Goal: Transaction & Acquisition: Book appointment/travel/reservation

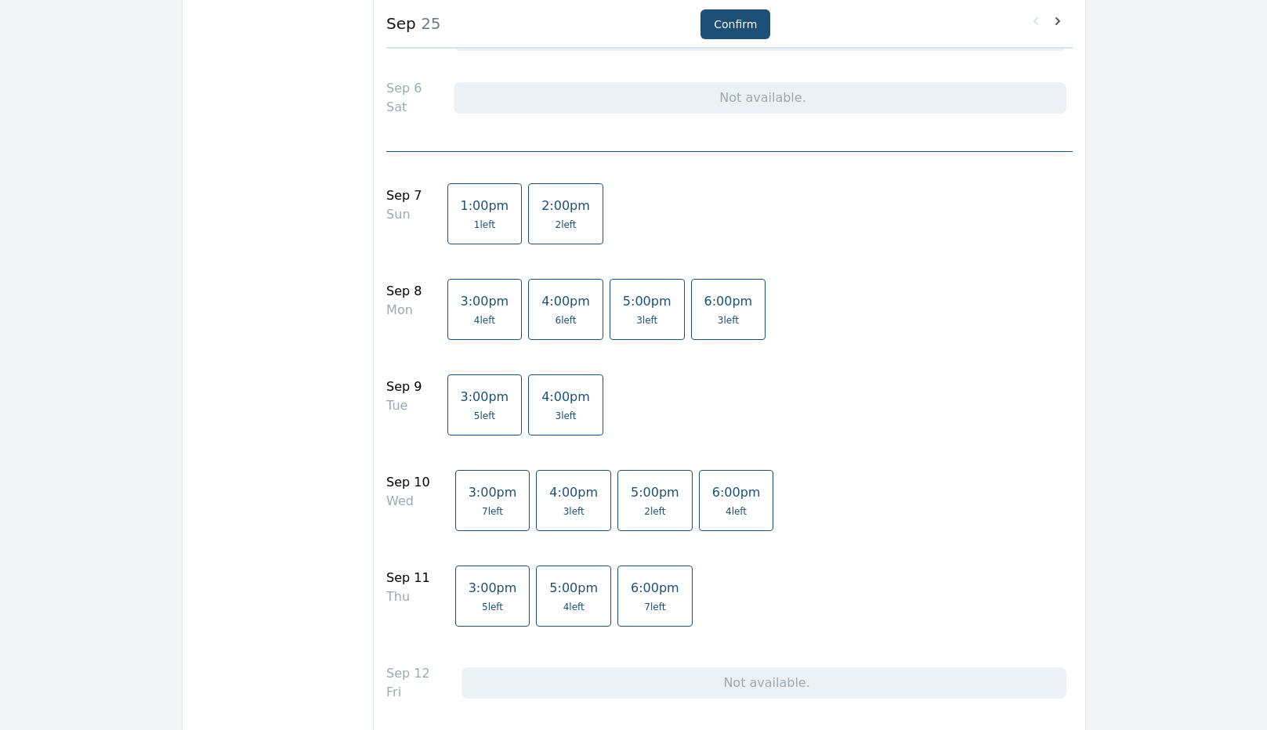
scroll to position [392, 0]
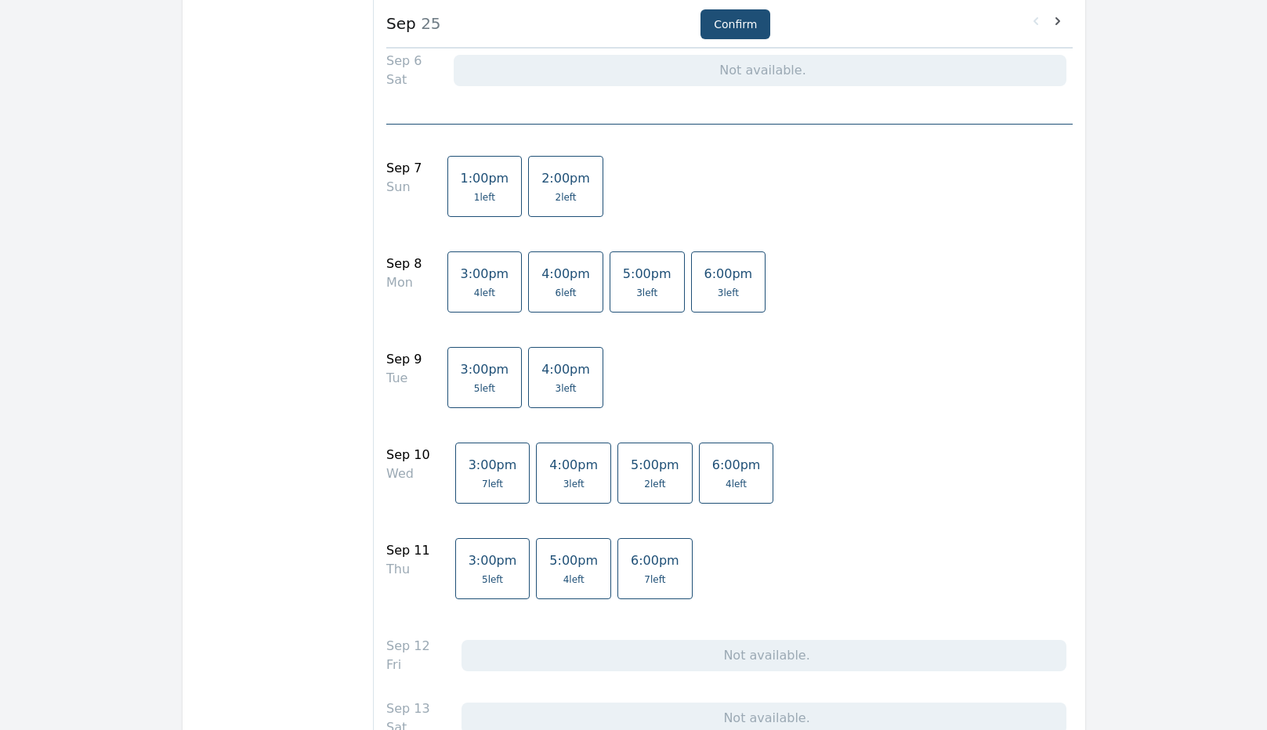
click at [549, 562] on span "5:00pm" at bounding box center [573, 560] width 49 height 15
click at [743, 26] on button "Confirm" at bounding box center [735, 24] width 70 height 30
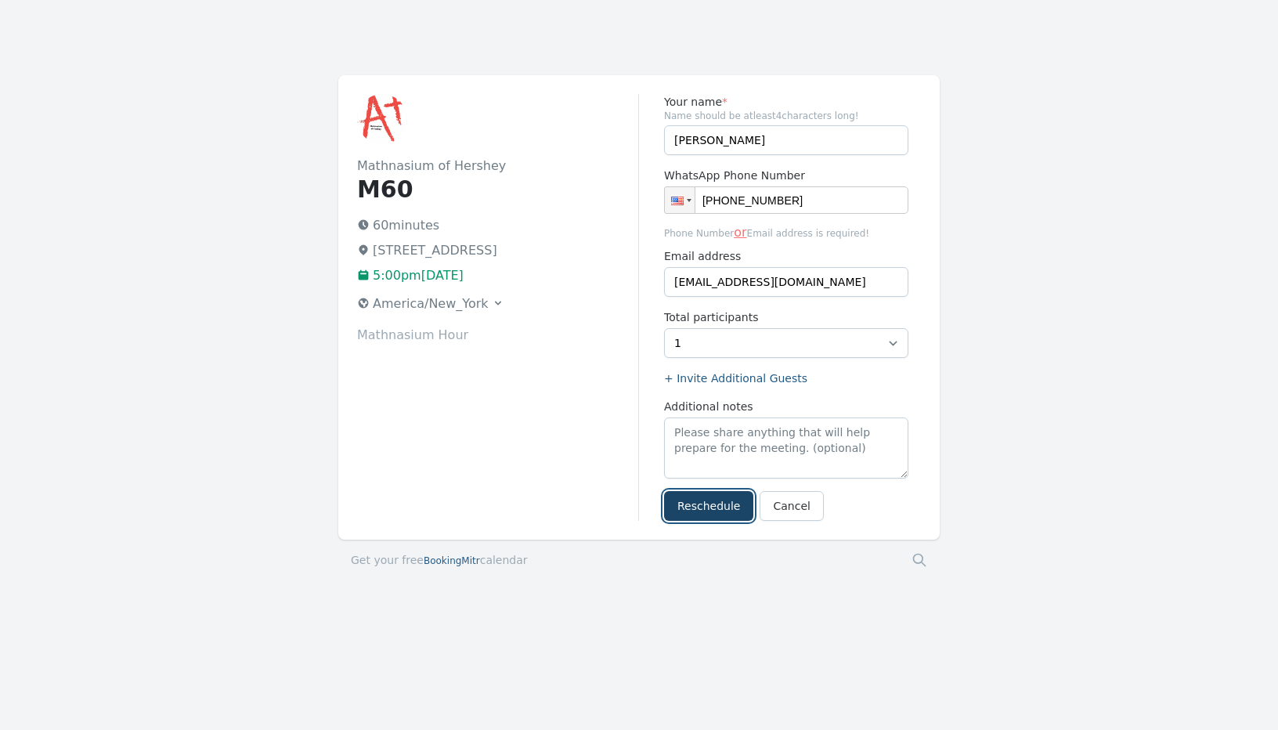
click at [704, 508] on button "Reschedule" at bounding box center [708, 506] width 89 height 30
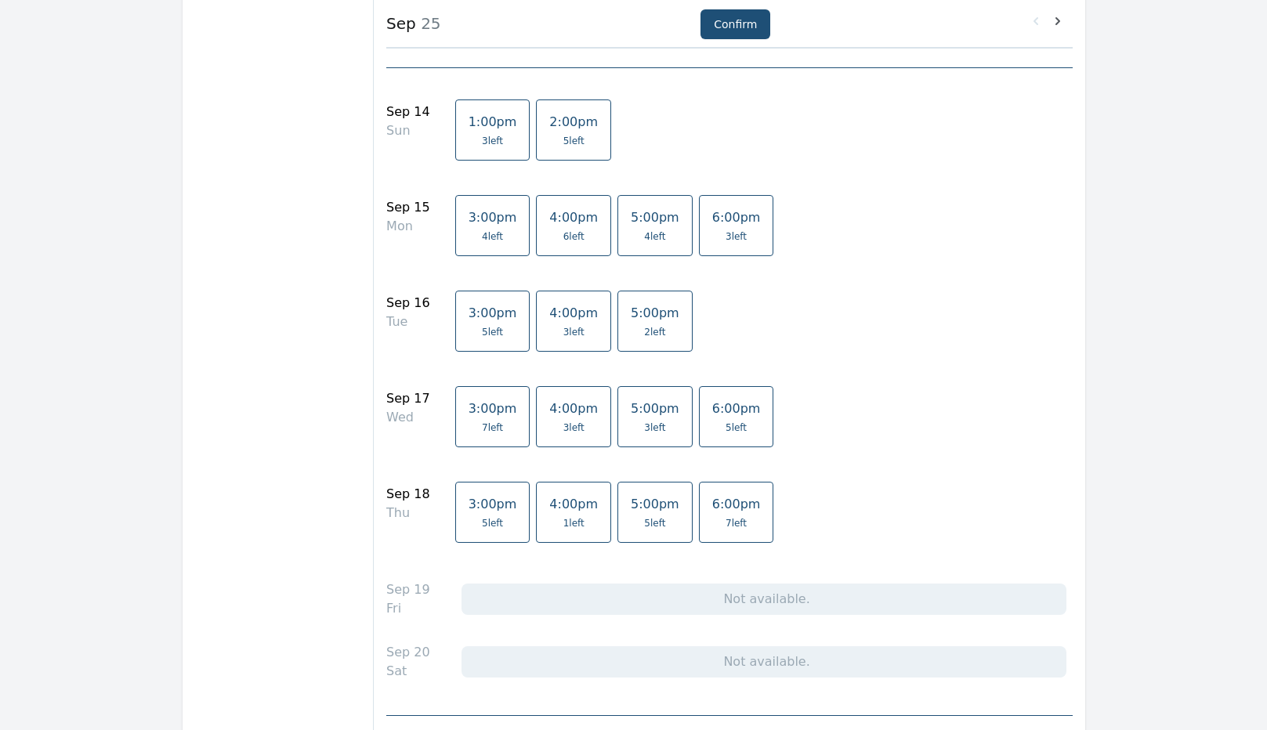
scroll to position [1097, 0]
click at [549, 512] on link "4:00pm 1 left" at bounding box center [573, 511] width 75 height 61
click at [738, 23] on button "Confirm" at bounding box center [735, 24] width 70 height 30
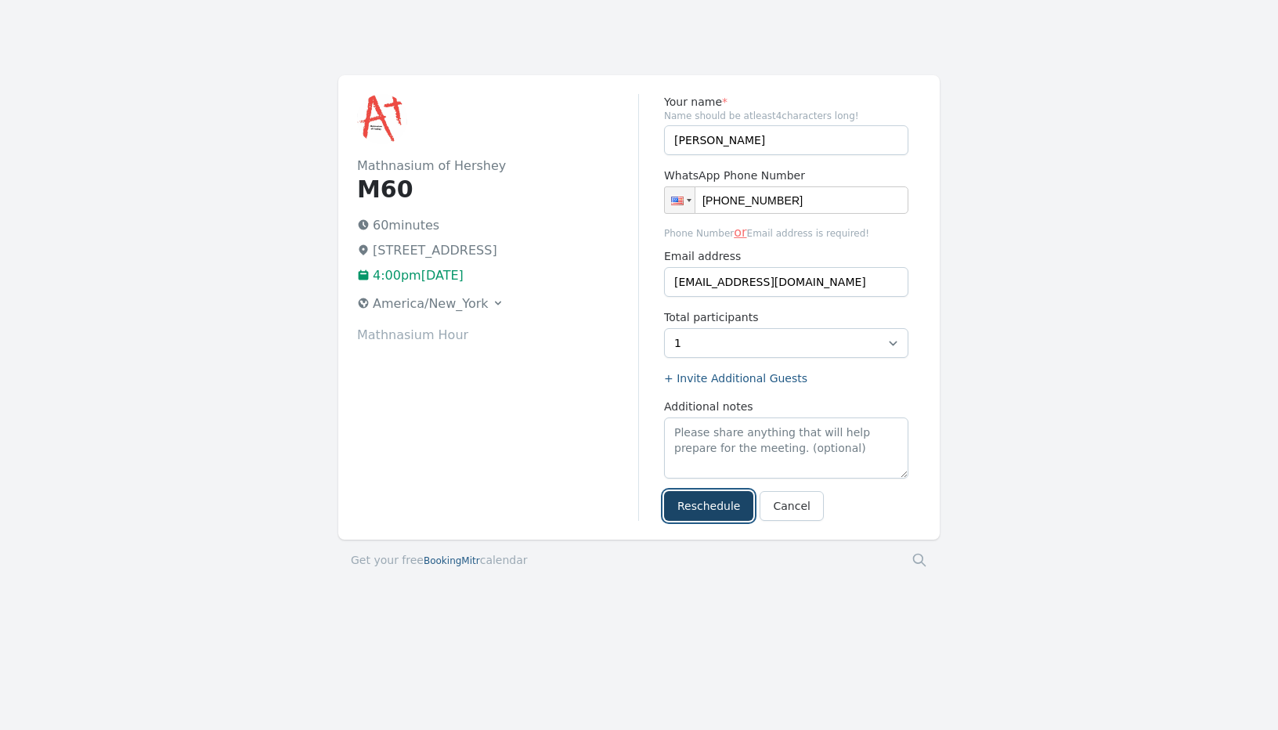
click at [712, 504] on button "Reschedule" at bounding box center [708, 506] width 89 height 30
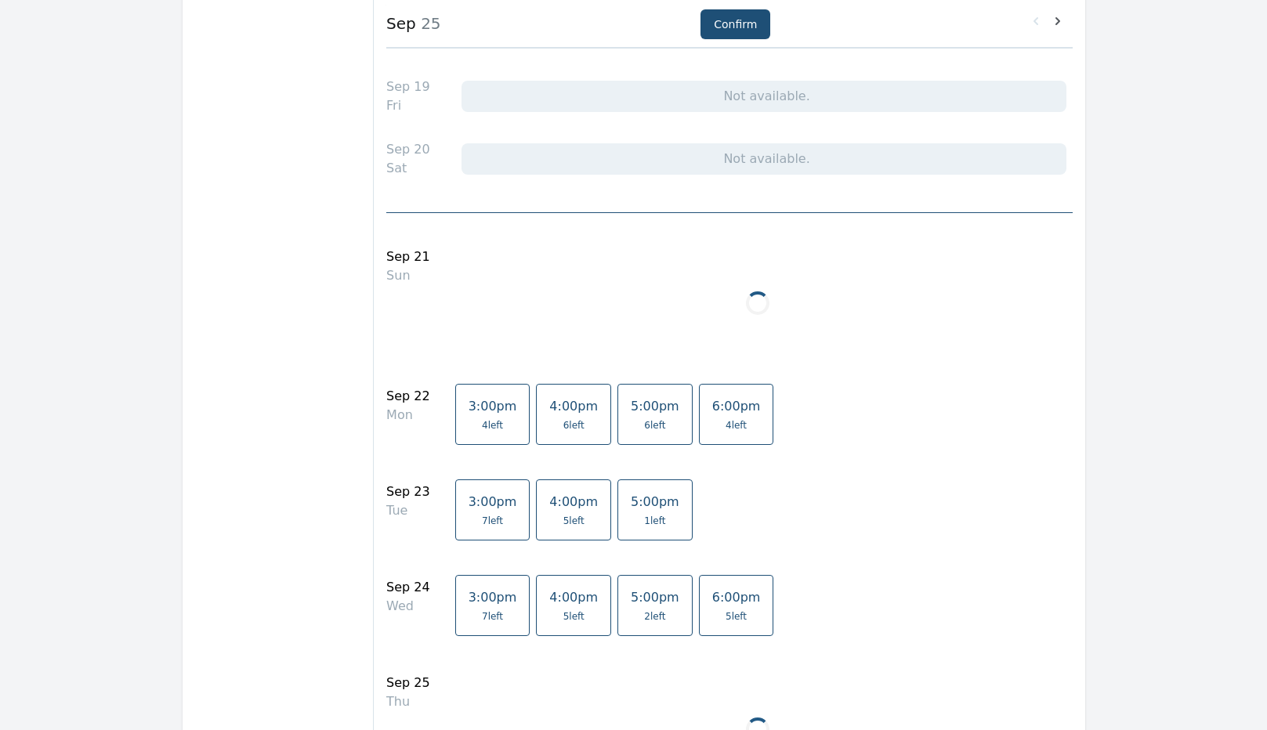
scroll to position [1802, 0]
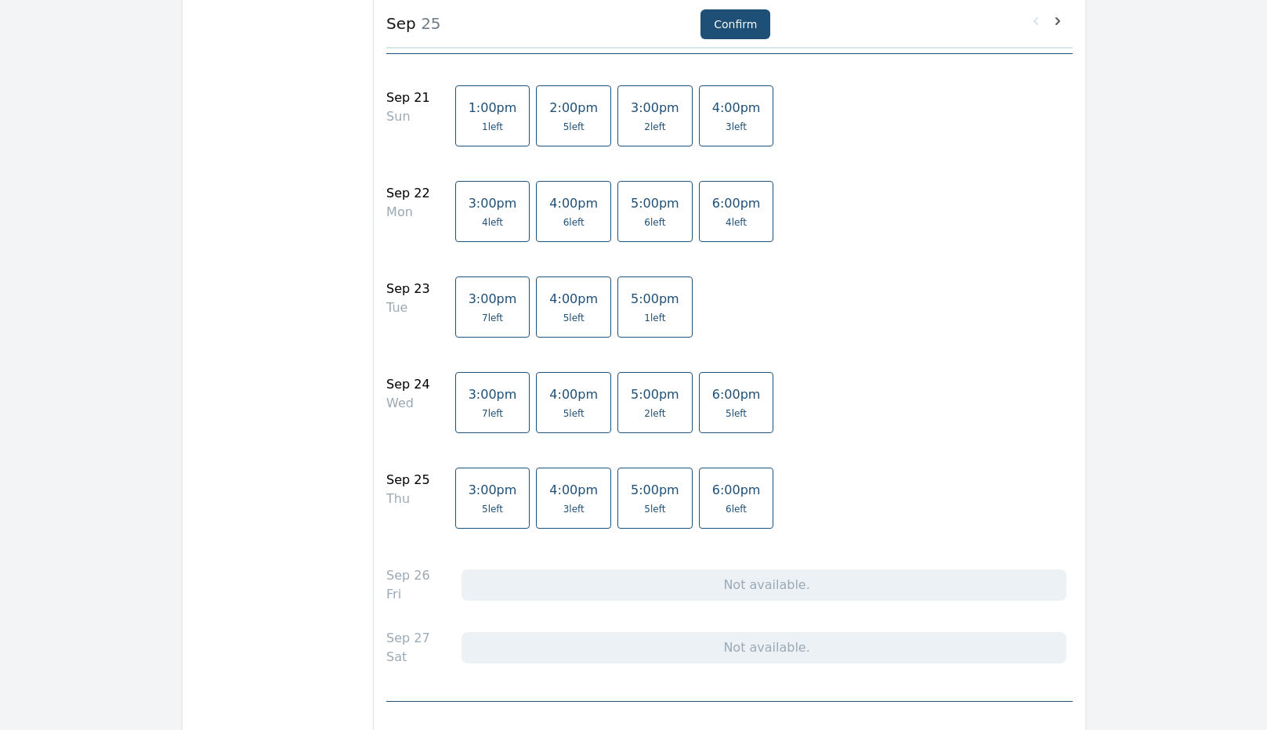
click at [551, 502] on link "4:00pm 3 left" at bounding box center [573, 498] width 75 height 61
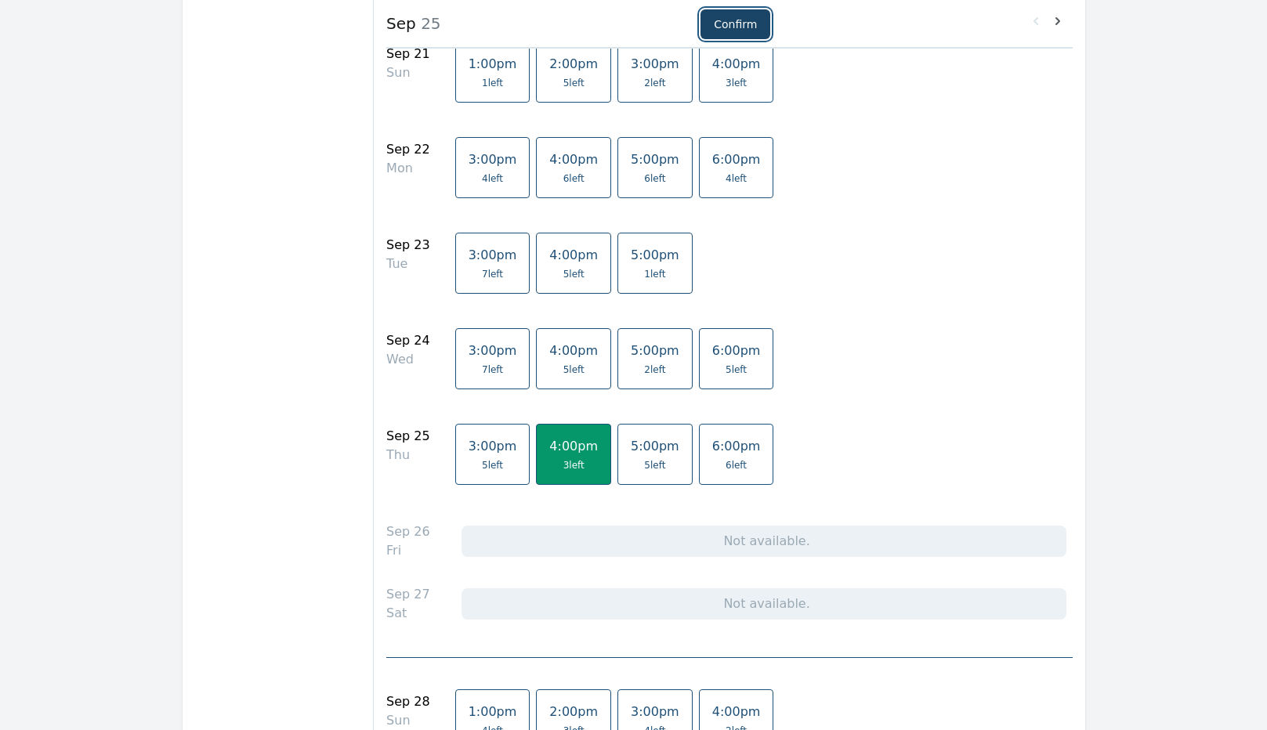
click at [728, 22] on button "Confirm" at bounding box center [735, 24] width 70 height 30
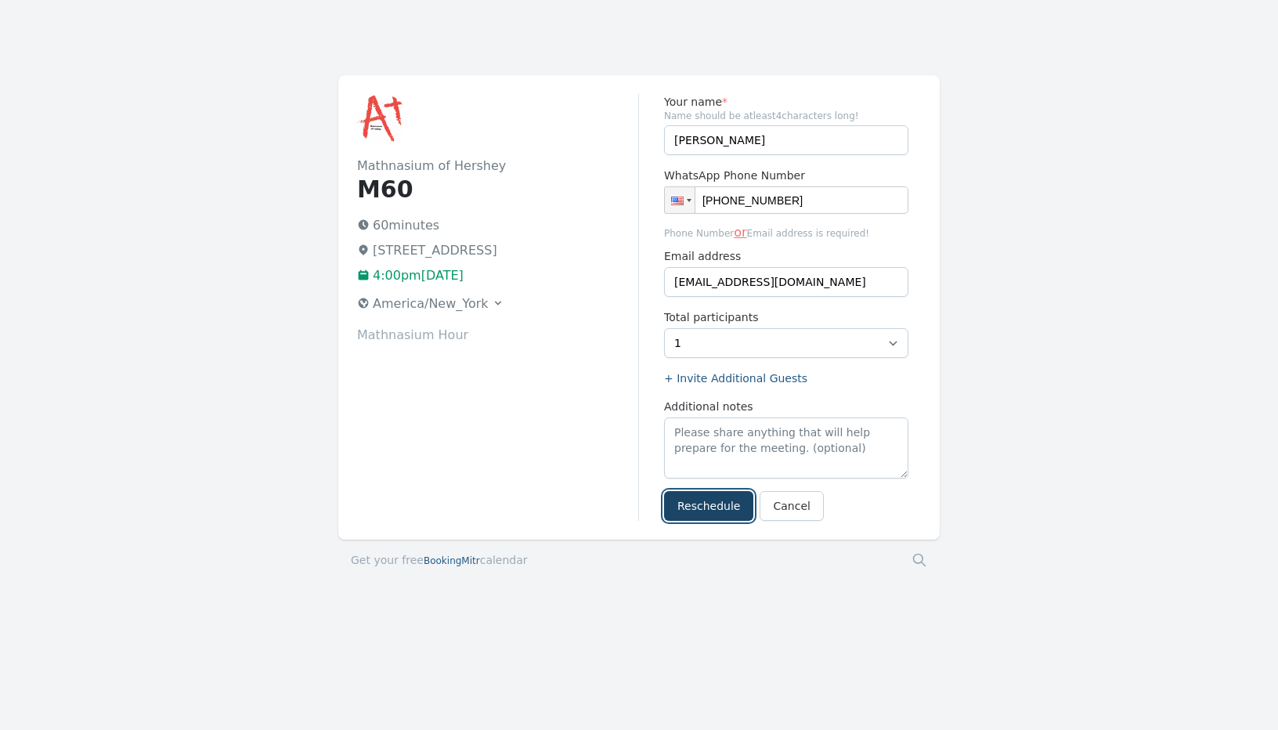
click at [703, 508] on button "Reschedule" at bounding box center [708, 506] width 89 height 30
